Goal: Communication & Community: Answer question/provide support

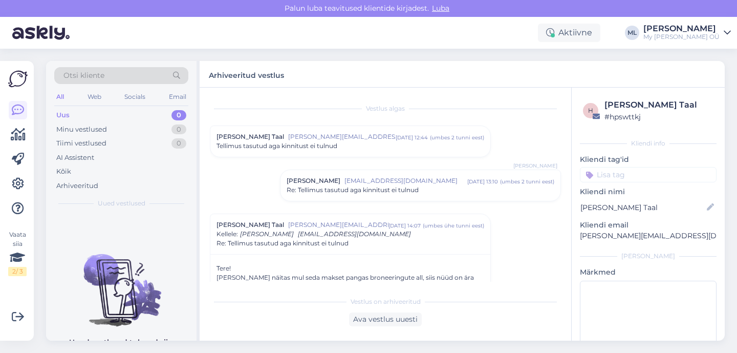
scroll to position [351, 0]
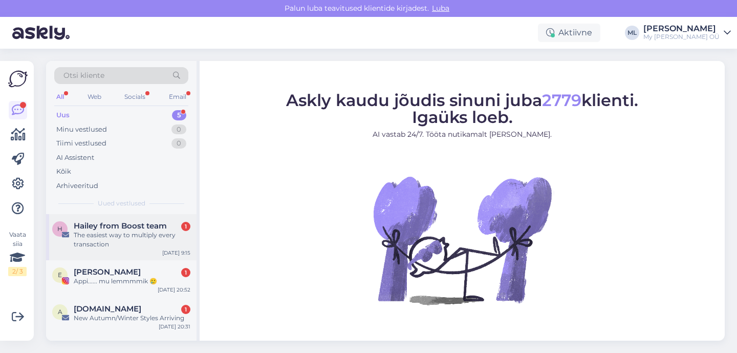
click at [134, 231] on div "The easiest way to multiply every transaction" at bounding box center [132, 239] width 117 height 18
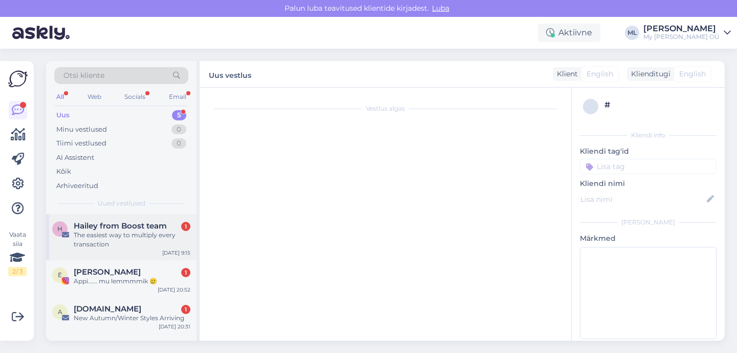
scroll to position [203, 0]
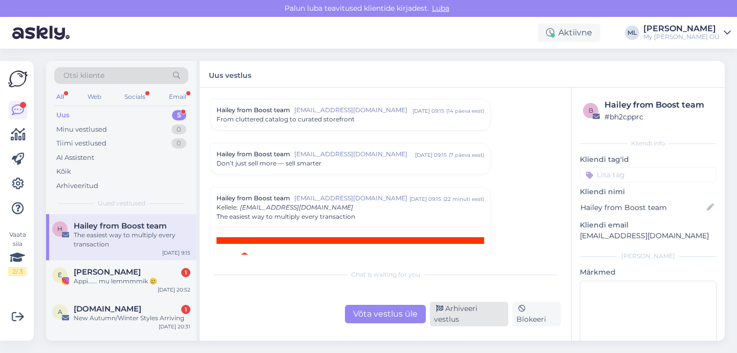
click at [454, 318] on div "Arhiveeri vestlus" at bounding box center [469, 313] width 78 height 25
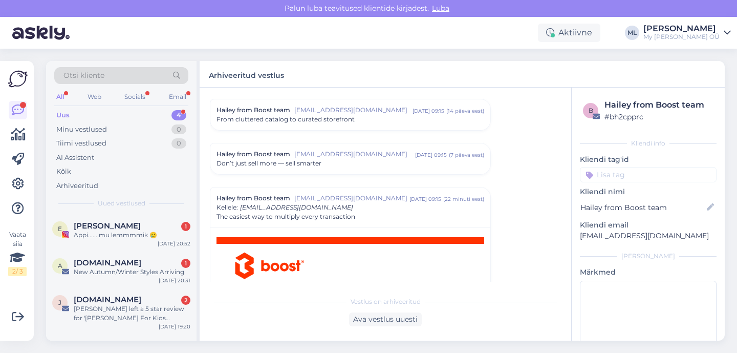
scroll to position [292, 0]
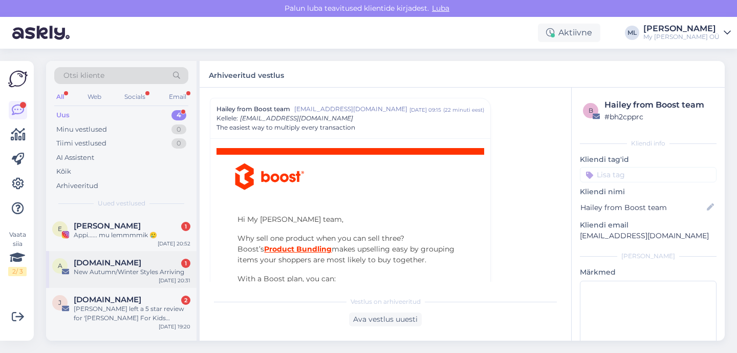
click at [117, 272] on div "New Autumn/Winter Styles Arriving" at bounding box center [132, 271] width 117 height 9
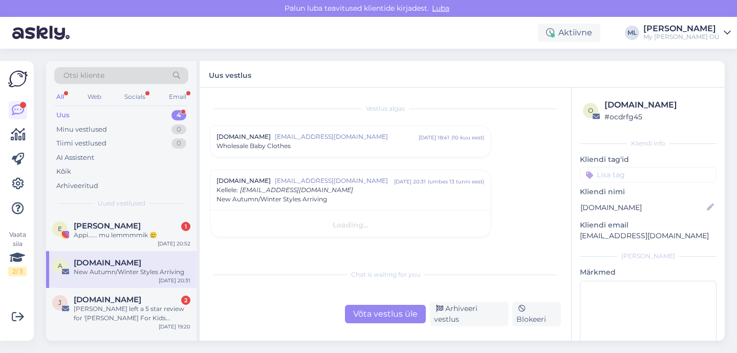
scroll to position [0, 0]
click at [453, 320] on div "Arhiveeri vestlus" at bounding box center [469, 313] width 78 height 25
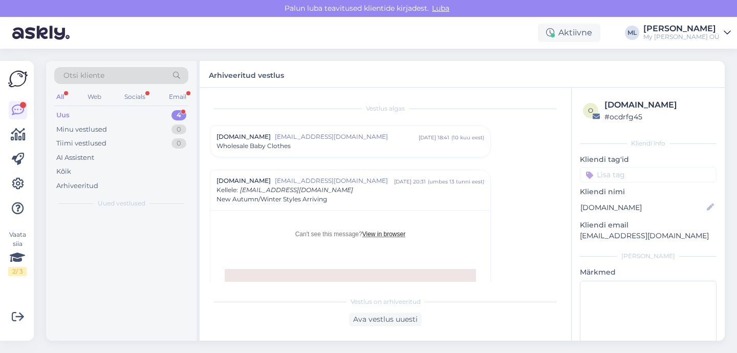
scroll to position [72, 0]
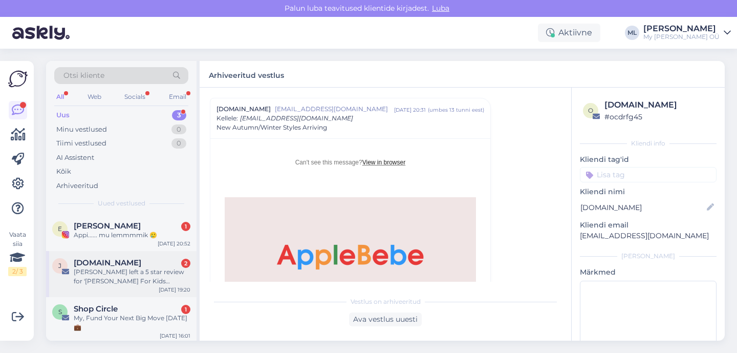
click at [106, 274] on div "[PERSON_NAME] left a 5 star review for '[PERSON_NAME] For Kids [PERSON_NAME]'" at bounding box center [132, 276] width 117 height 18
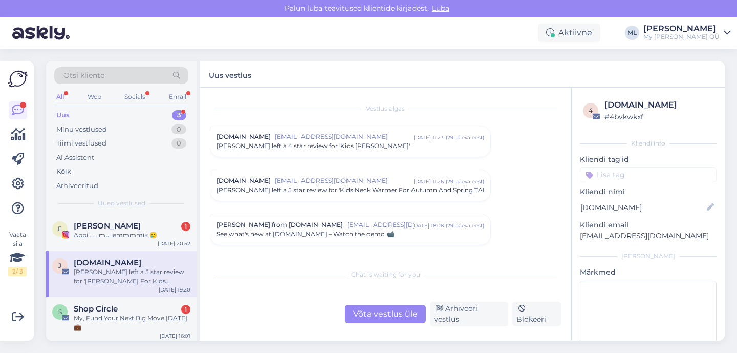
scroll to position [4296, 0]
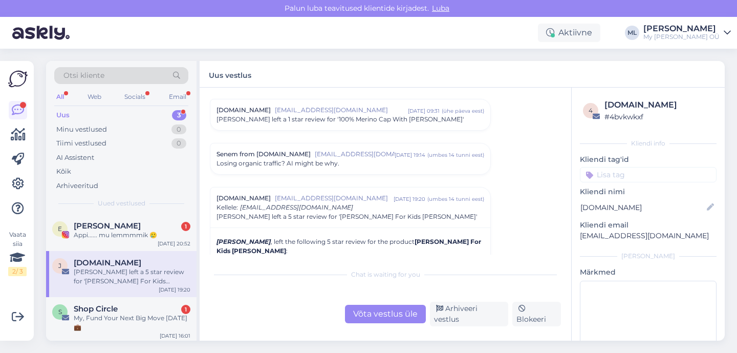
click at [458, 309] on div "Võta vestlus üle Arhiveeri vestlus Blokeeri" at bounding box center [385, 313] width 351 height 25
click at [458, 316] on div "Arhiveeri vestlus" at bounding box center [469, 313] width 78 height 25
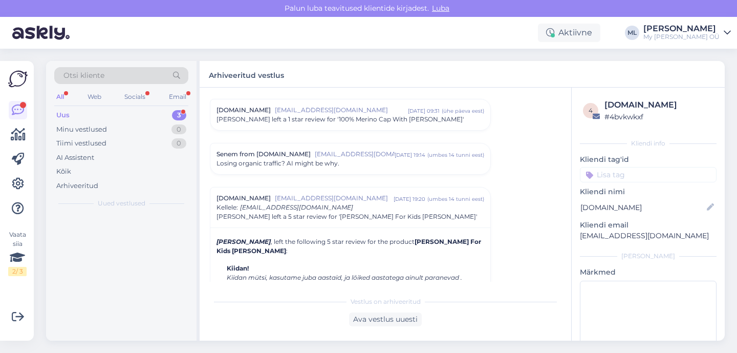
scroll to position [4385, 0]
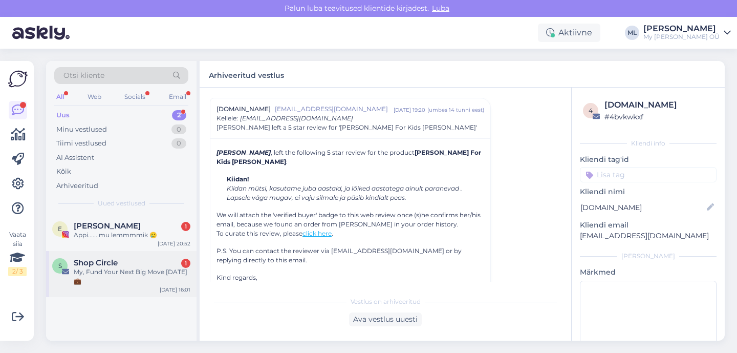
click at [132, 266] on div "Shop Circle 1" at bounding box center [132, 262] width 117 height 9
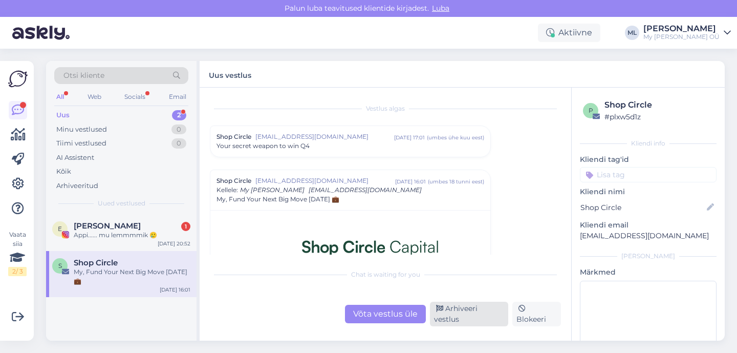
click at [442, 312] on icon at bounding box center [439, 308] width 7 height 7
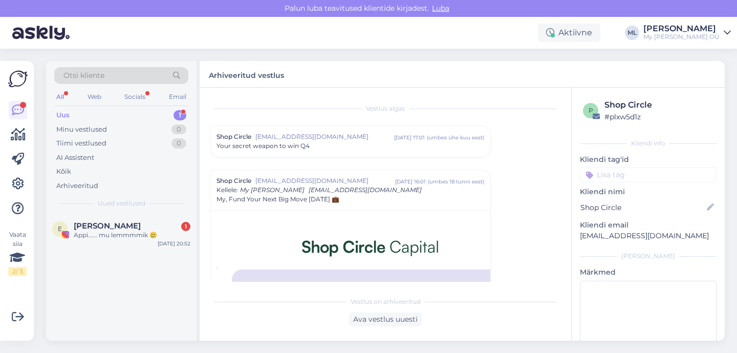
scroll to position [72, 0]
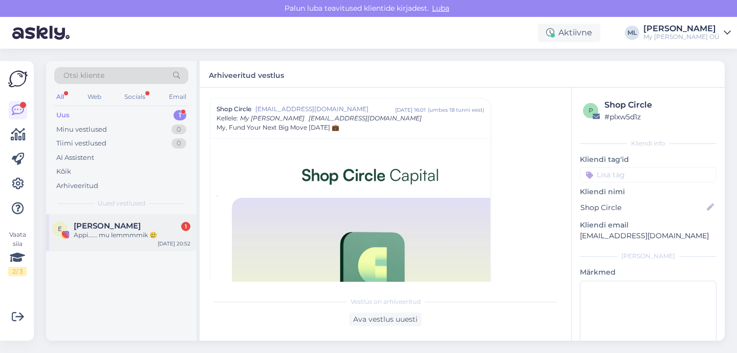
click at [135, 237] on div "Appi...... mu lemmmmik 🥲" at bounding box center [132, 234] width 117 height 9
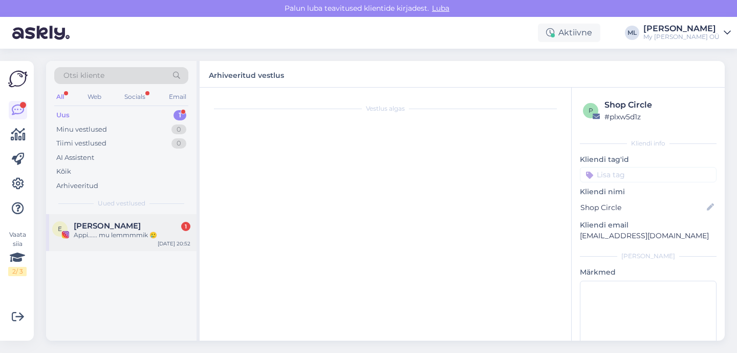
scroll to position [20, 0]
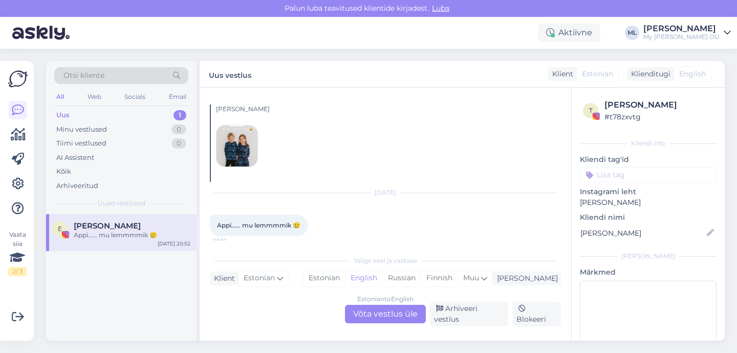
click at [394, 313] on div "Estonian to English Võta vestlus üle" at bounding box center [385, 314] width 81 height 18
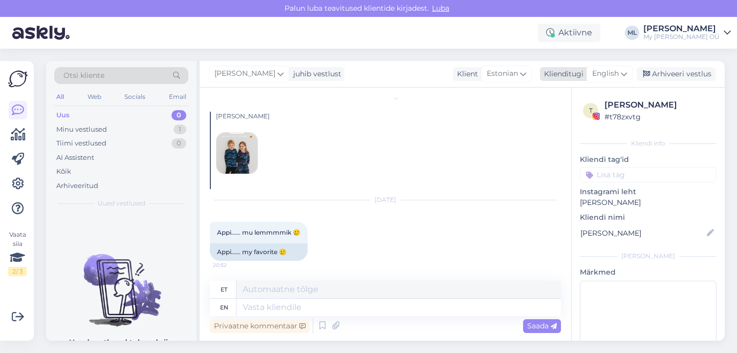
click at [607, 76] on span "English" at bounding box center [605, 73] width 27 height 11
type input "est"
click at [567, 136] on div "Vestlus algas Vasta Sep 18 2025 Appi...... mu lemmmmik 🥲 20:52 Appi...... my fa…" at bounding box center [390, 185] width 360 height 174
click at [606, 70] on span "English" at bounding box center [605, 73] width 27 height 11
click at [558, 115] on link "Estonian" at bounding box center [586, 119] width 113 height 16
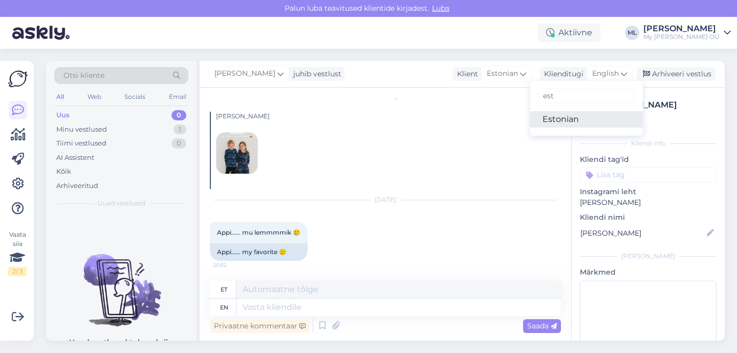
scroll to position [0, 0]
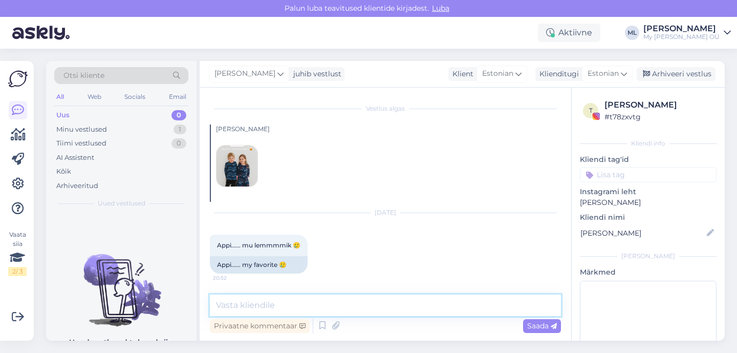
click at [262, 305] on textarea at bounding box center [385, 304] width 351 height 21
type textarea "🥰"
click at [532, 326] on span "Saada" at bounding box center [542, 325] width 30 height 9
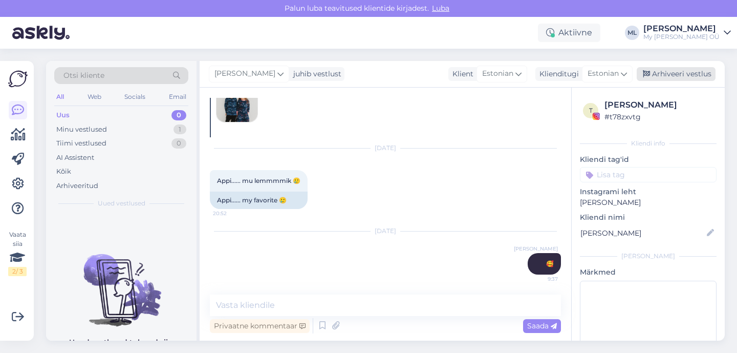
click at [673, 68] on div "Arhiveeri vestlus" at bounding box center [676, 74] width 79 height 14
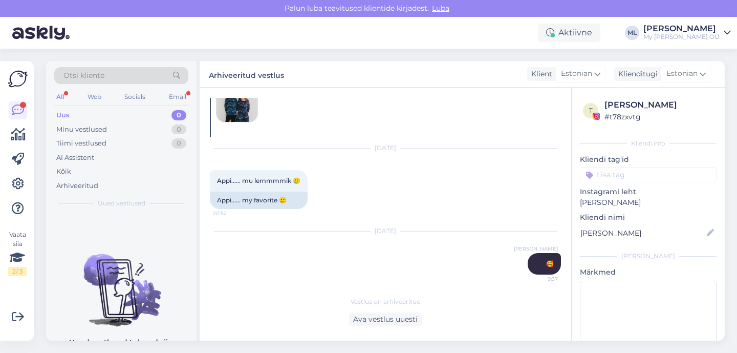
click at [106, 106] on div "Otsi kliente All Web Socials Email Uus 0 Minu vestlused 0 Tiimi vestlused 0 AI …" at bounding box center [121, 137] width 150 height 153
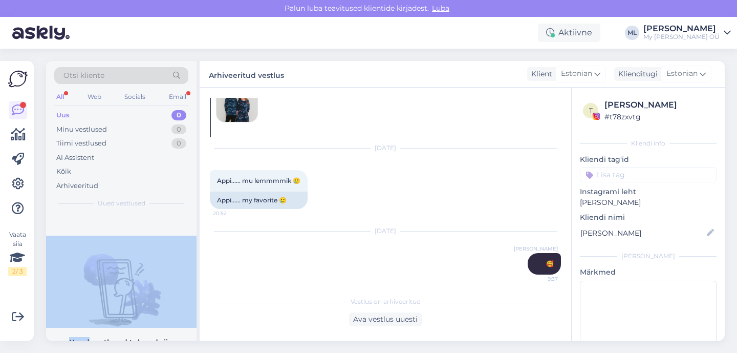
click at [106, 106] on div "Otsi kliente All Web Socials Email Uus 0 Minu vestlused 0 Tiimi vestlused 0 AI …" at bounding box center [121, 137] width 150 height 153
click at [105, 116] on div "Uus 0" at bounding box center [121, 115] width 134 height 14
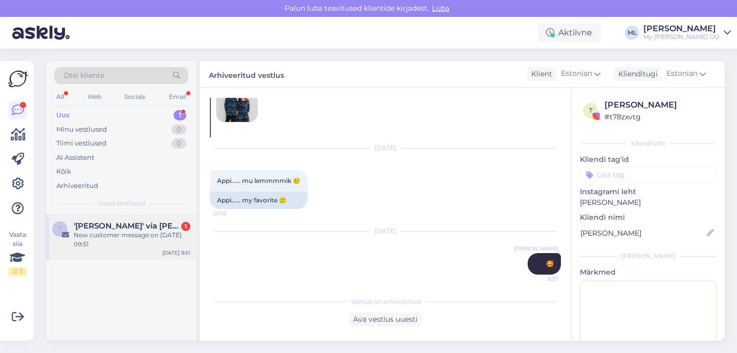
click at [126, 221] on span "'Simone De Ruosi' via Stella Bredenist" at bounding box center [127, 225] width 106 height 9
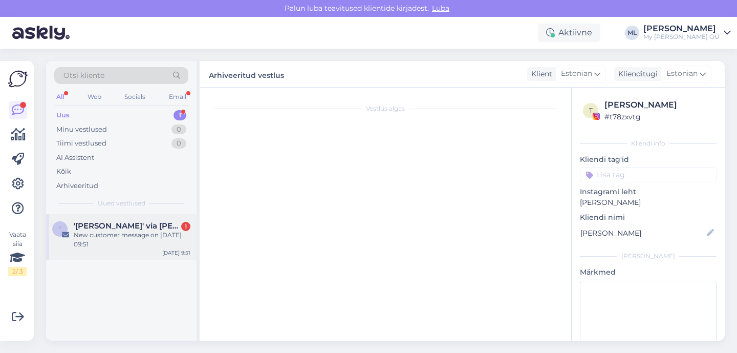
scroll to position [4340, 0]
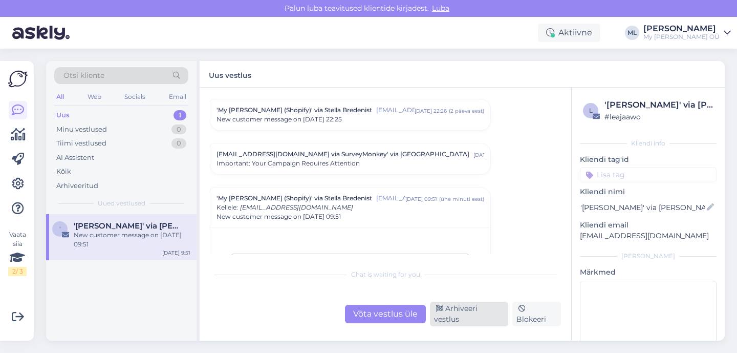
click at [466, 318] on div "Arhiveeri vestlus" at bounding box center [469, 313] width 78 height 25
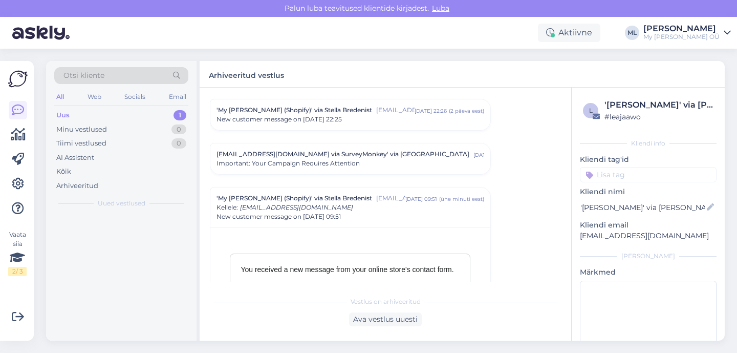
scroll to position [4429, 0]
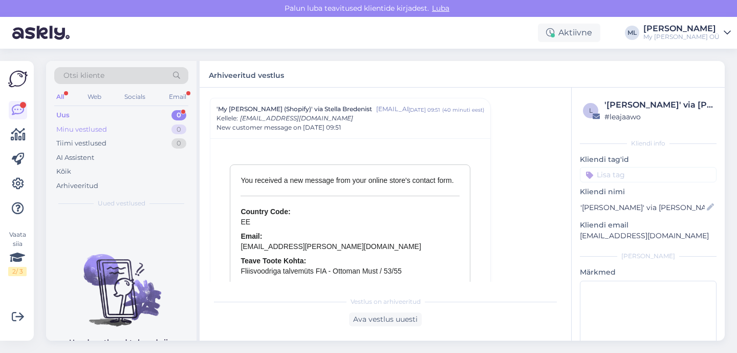
click at [114, 133] on div "Minu vestlused 0" at bounding box center [121, 129] width 134 height 14
click at [99, 119] on div "Uus 1" at bounding box center [121, 115] width 134 height 14
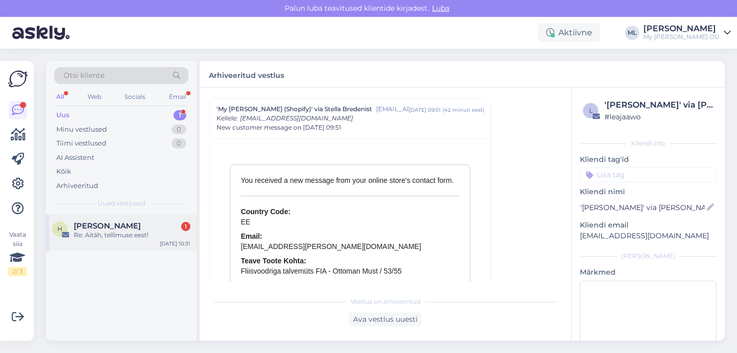
click at [105, 223] on span "Hannele Hummel" at bounding box center [107, 225] width 67 height 9
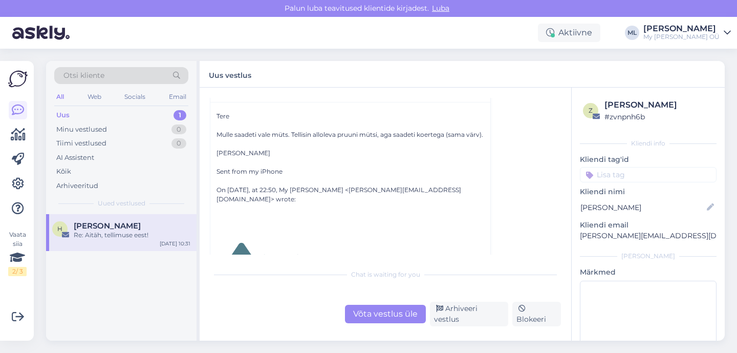
scroll to position [58, 0]
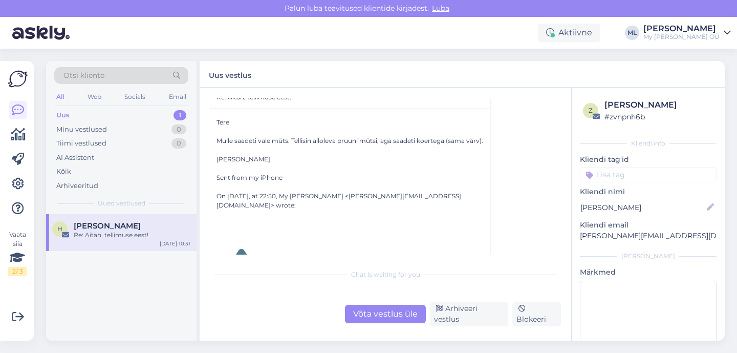
click at [135, 225] on span "Hannele Hummel" at bounding box center [107, 225] width 67 height 9
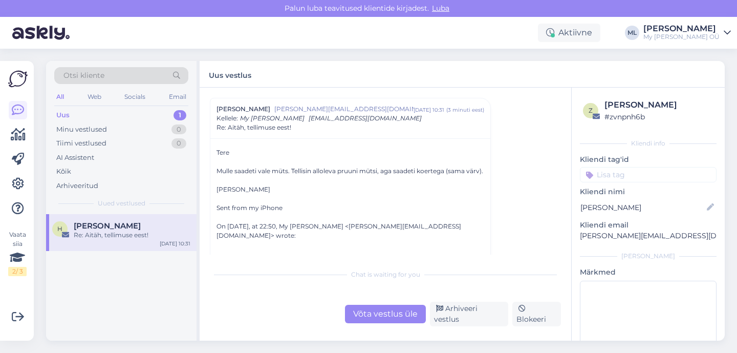
click at [379, 323] on div "Võta vestlus üle" at bounding box center [385, 314] width 81 height 18
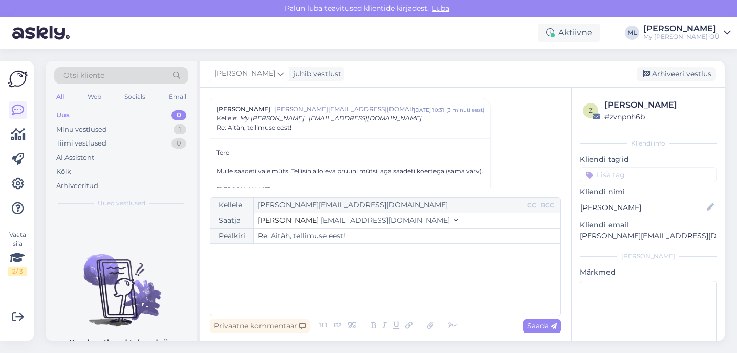
click at [321, 223] on span "[EMAIL_ADDRESS][DOMAIN_NAME]" at bounding box center [385, 219] width 129 height 9
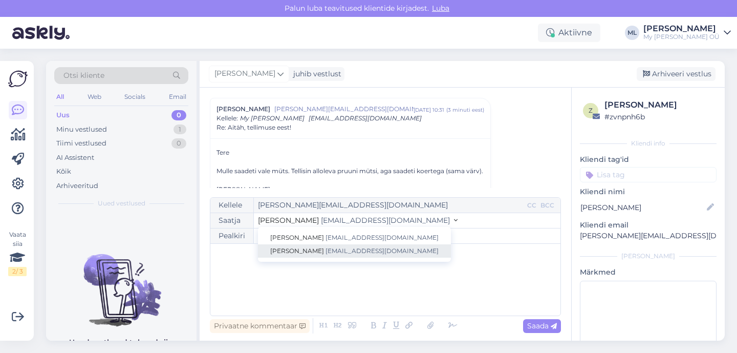
click at [302, 245] on link "Mari-Liis info@mybreden.com" at bounding box center [354, 250] width 193 height 13
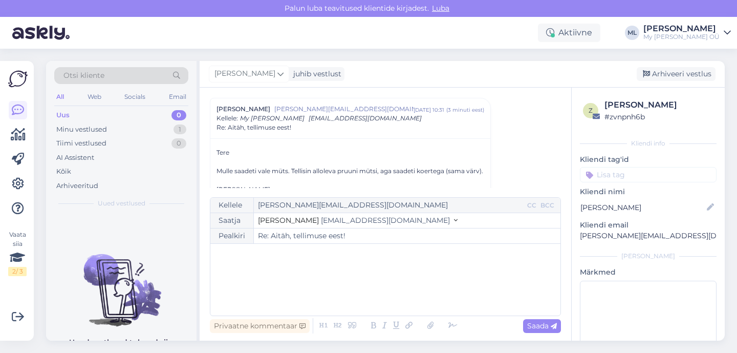
click at [258, 272] on div "﻿" at bounding box center [385, 279] width 340 height 61
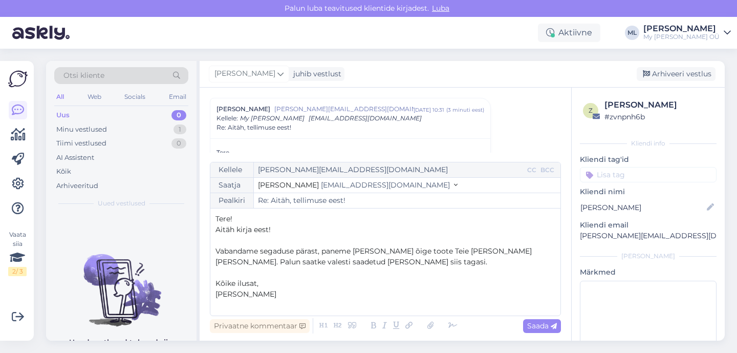
click at [263, 287] on p "Kõike ilusat," at bounding box center [385, 283] width 340 height 11
click at [538, 328] on span "Saada" at bounding box center [542, 325] width 30 height 9
type input "Re: Aitäh, tellimuse eest!"
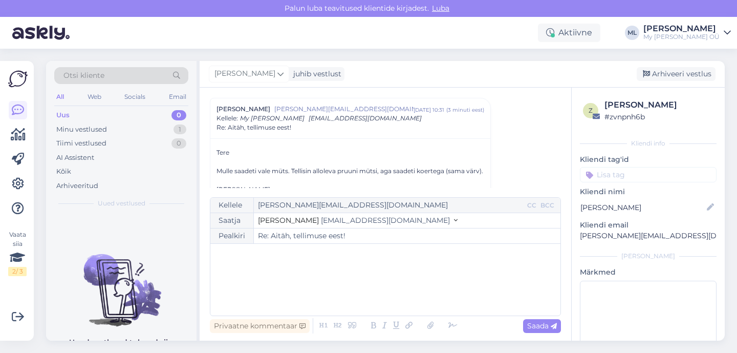
scroll to position [1064, 0]
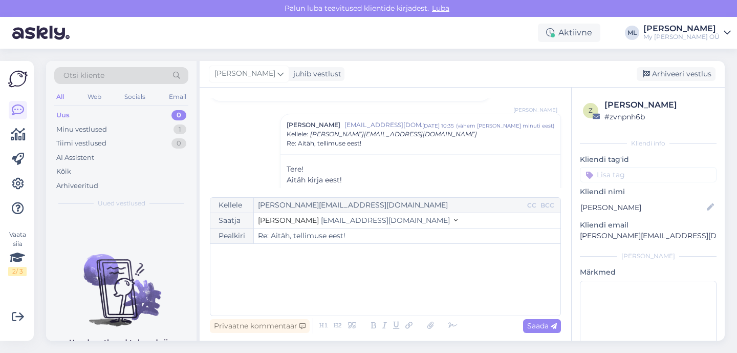
click at [637, 237] on p "hummel.hannele@gmail.com" at bounding box center [648, 235] width 137 height 11
copy div "hummel.hannele@gmail.com Lisa"
click at [68, 118] on div "Uus" at bounding box center [62, 115] width 13 height 10
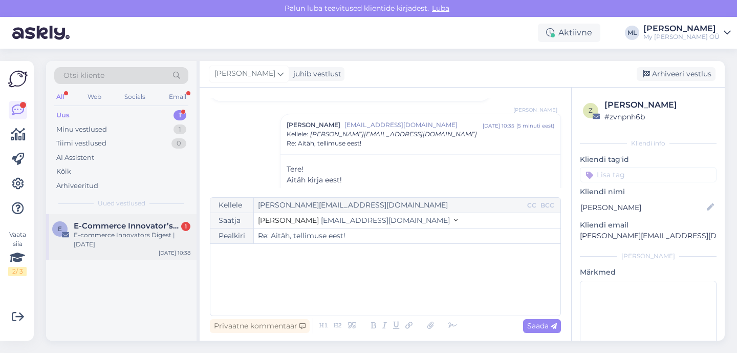
click at [106, 227] on span "E-Commerce Innovator’s Journal" at bounding box center [127, 225] width 106 height 9
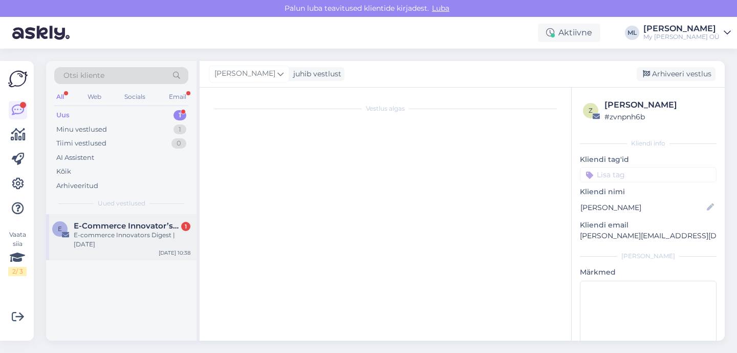
scroll to position [27, 0]
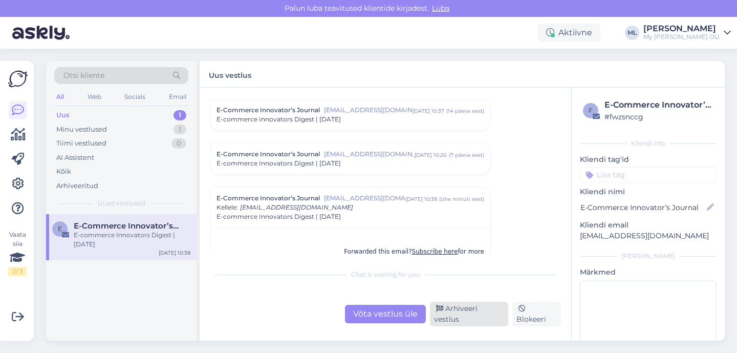
click at [448, 315] on div "Arhiveeri vestlus" at bounding box center [469, 313] width 78 height 25
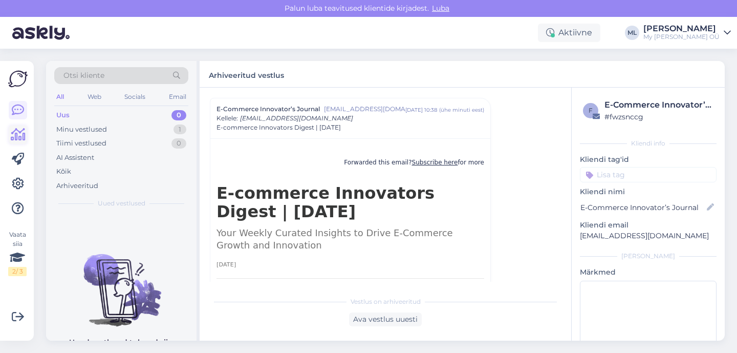
click at [13, 130] on icon at bounding box center [18, 134] width 15 height 12
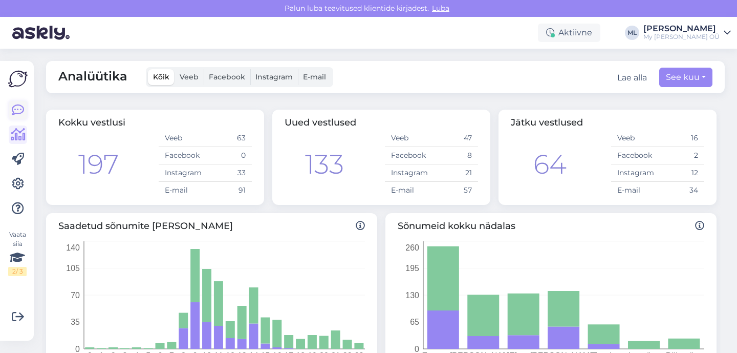
click at [25, 105] on link at bounding box center [18, 110] width 18 height 18
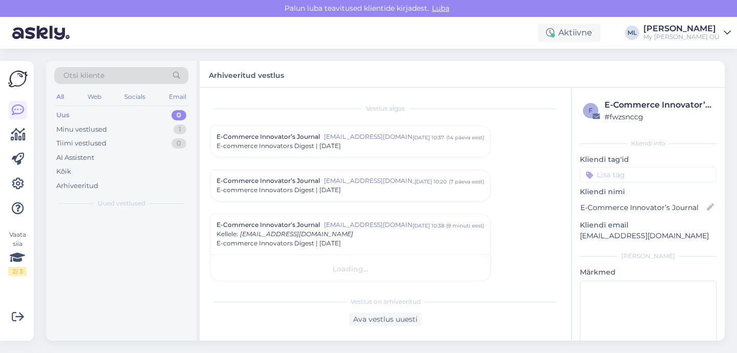
scroll to position [6, 0]
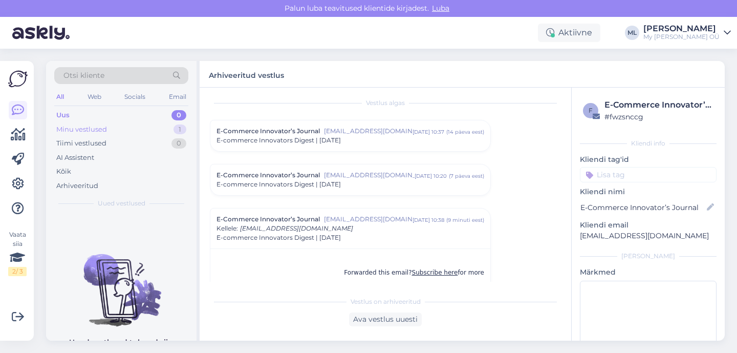
click at [97, 131] on div "Minu vestlused" at bounding box center [81, 129] width 51 height 10
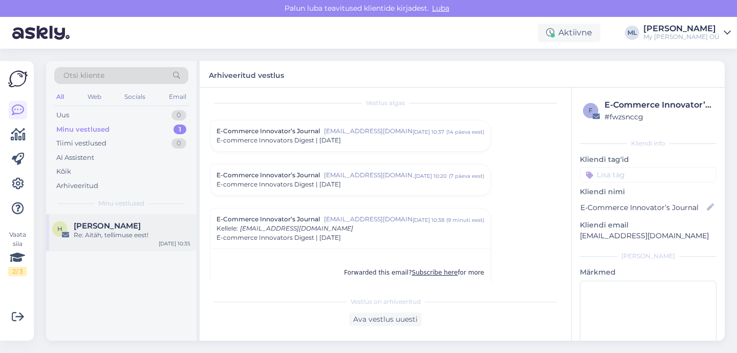
click at [146, 230] on div "Re: Aitäh, tellimuse eest!" at bounding box center [132, 234] width 117 height 9
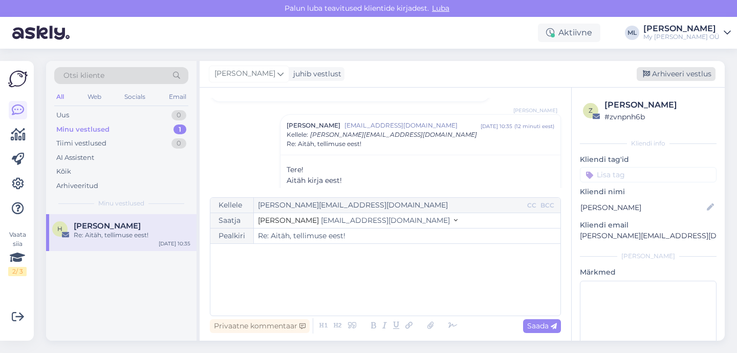
click at [659, 72] on div "Arhiveeri vestlus" at bounding box center [676, 74] width 79 height 14
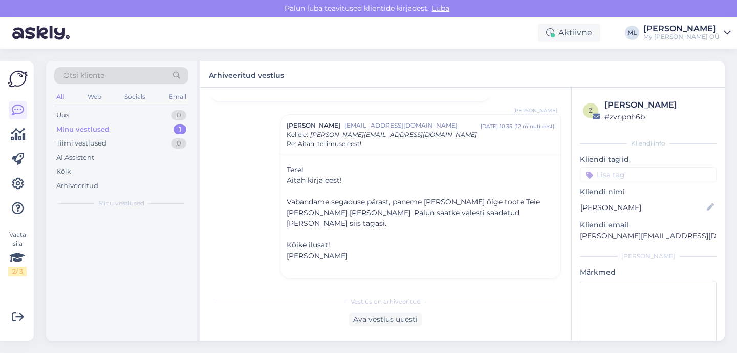
scroll to position [48, 0]
